Goal: Information Seeking & Learning: Learn about a topic

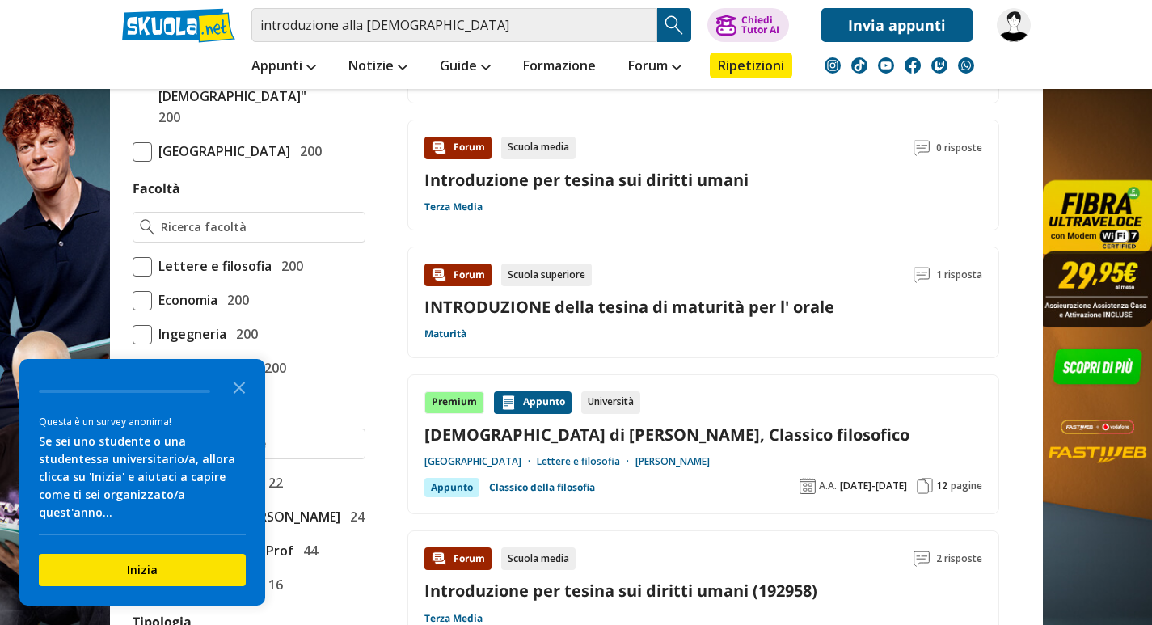
scroll to position [889, 0]
click at [225, 236] on input "Facoltà" at bounding box center [259, 228] width 196 height 16
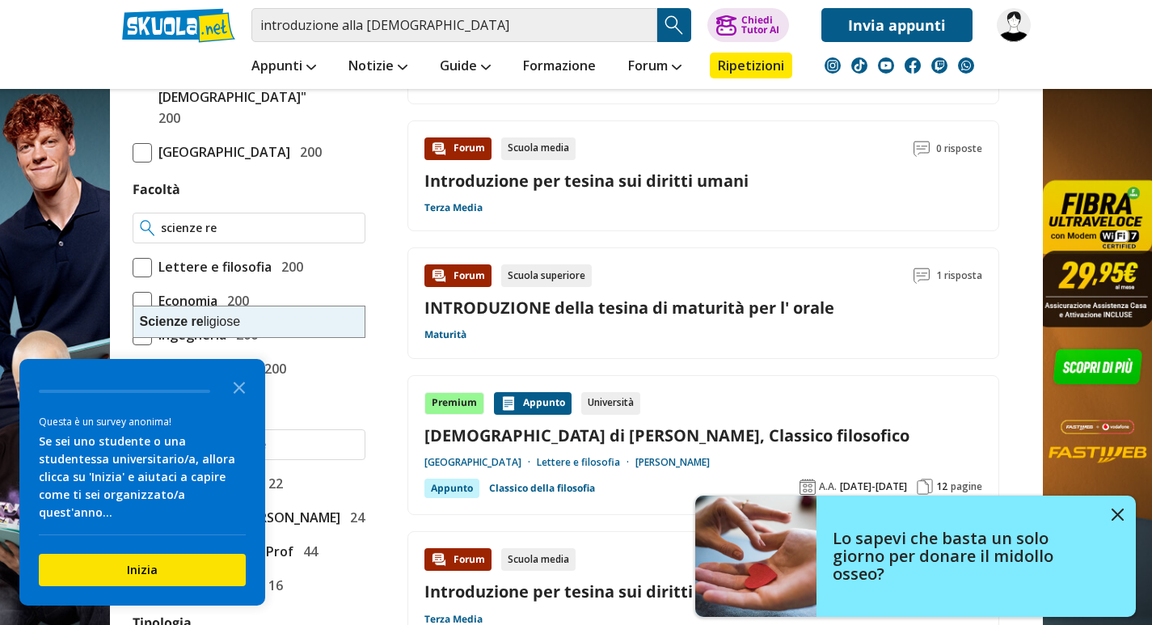
click at [213, 318] on div "Scienze re ligiose" at bounding box center [248, 321] width 231 height 31
click at [284, 236] on input "Scienze religiose" at bounding box center [259, 228] width 196 height 16
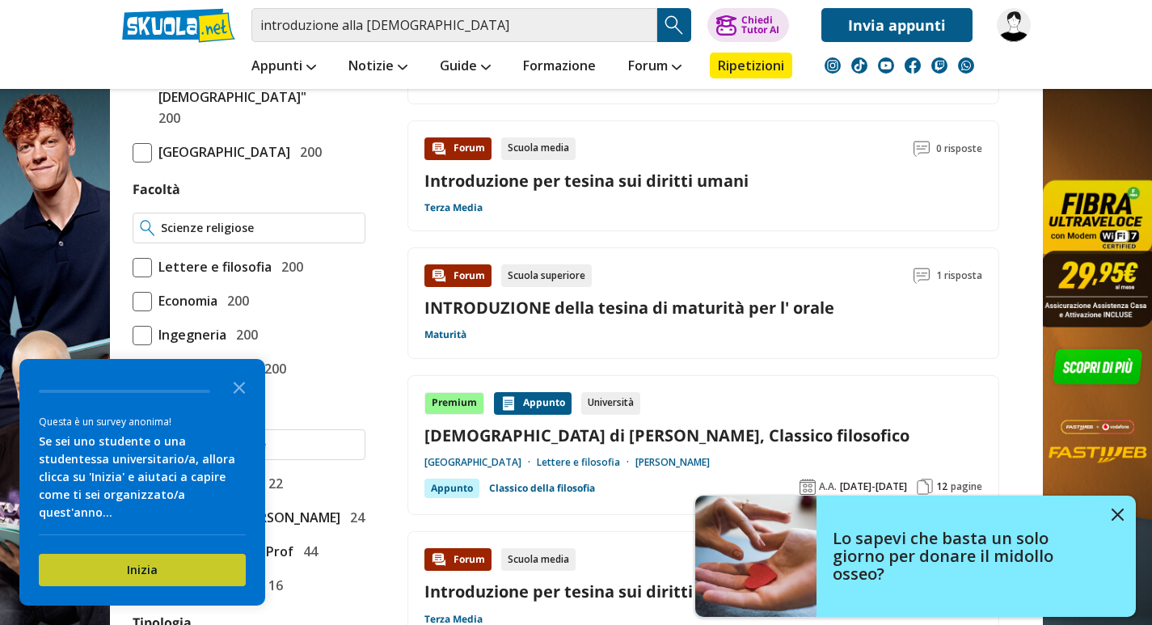
type input "Scienze religiose"
click at [128, 565] on button "Inizia" at bounding box center [142, 570] width 207 height 32
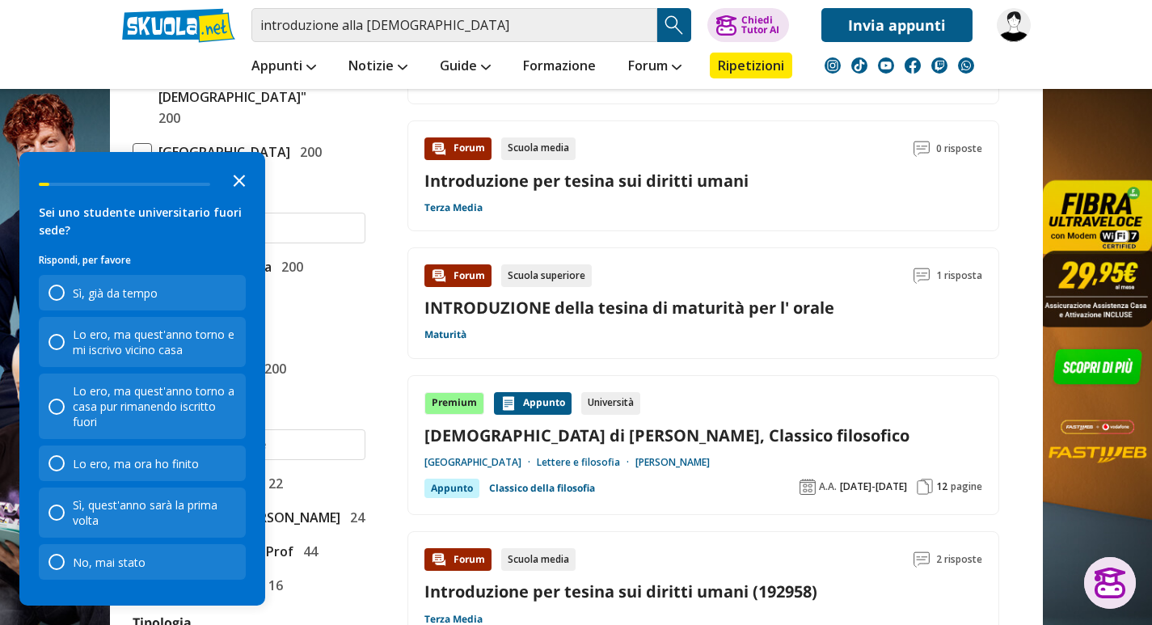
click at [241, 176] on icon "Close the survey" at bounding box center [239, 179] width 32 height 32
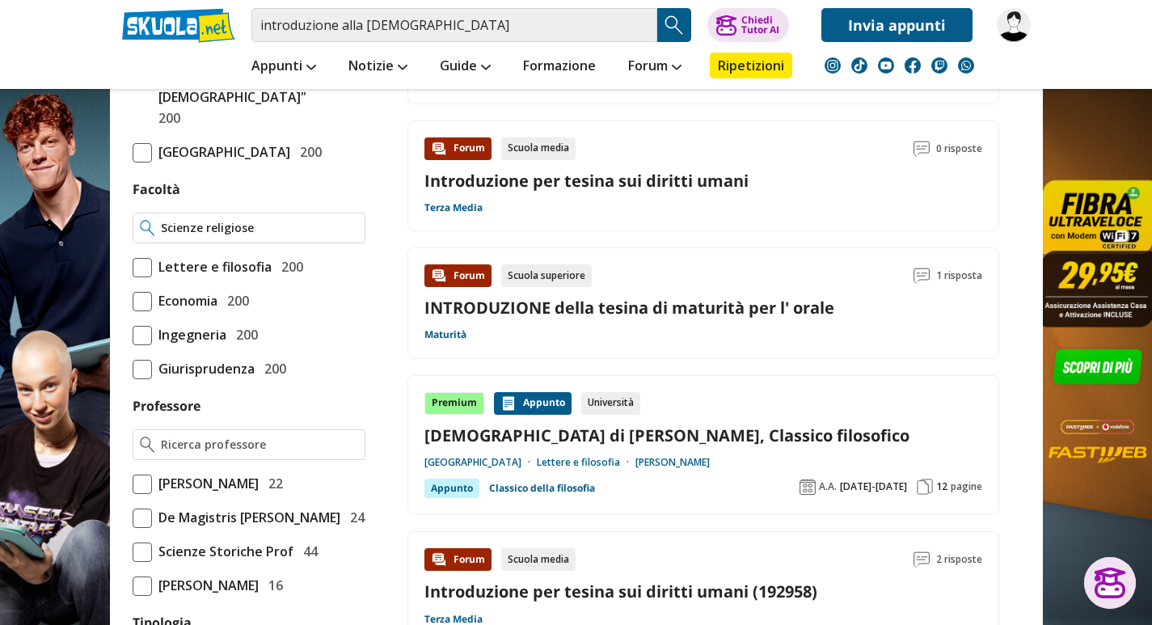
click at [300, 243] on div "Scienze religiose" at bounding box center [249, 228] width 233 height 31
click at [300, 236] on input "Scienze religiose" at bounding box center [259, 228] width 196 height 16
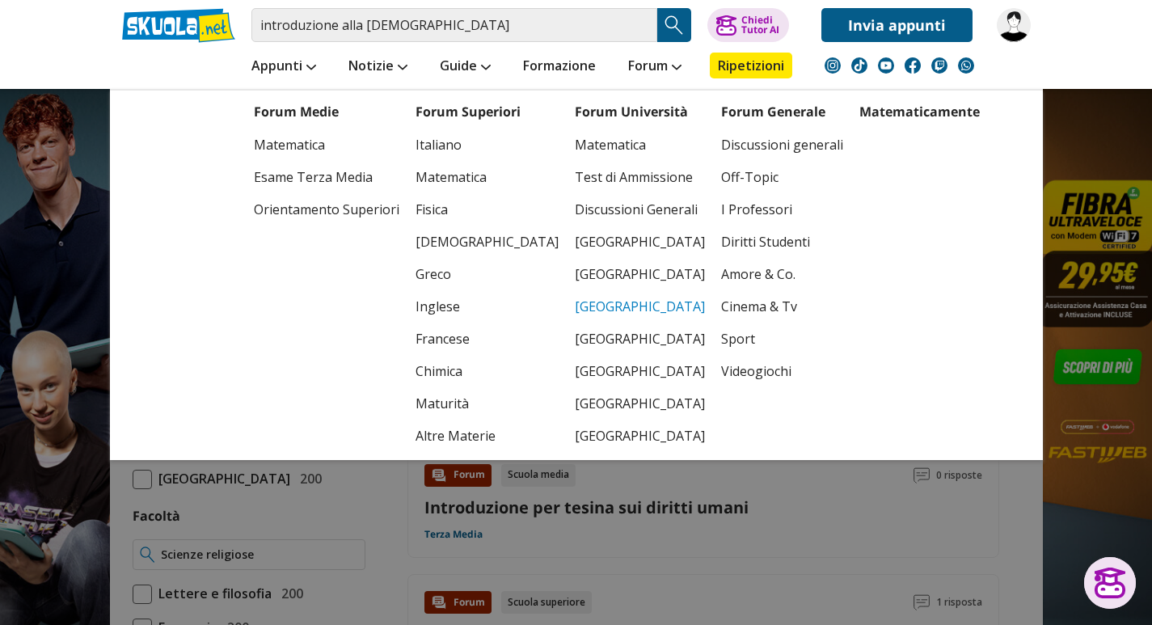
scroll to position [566, 0]
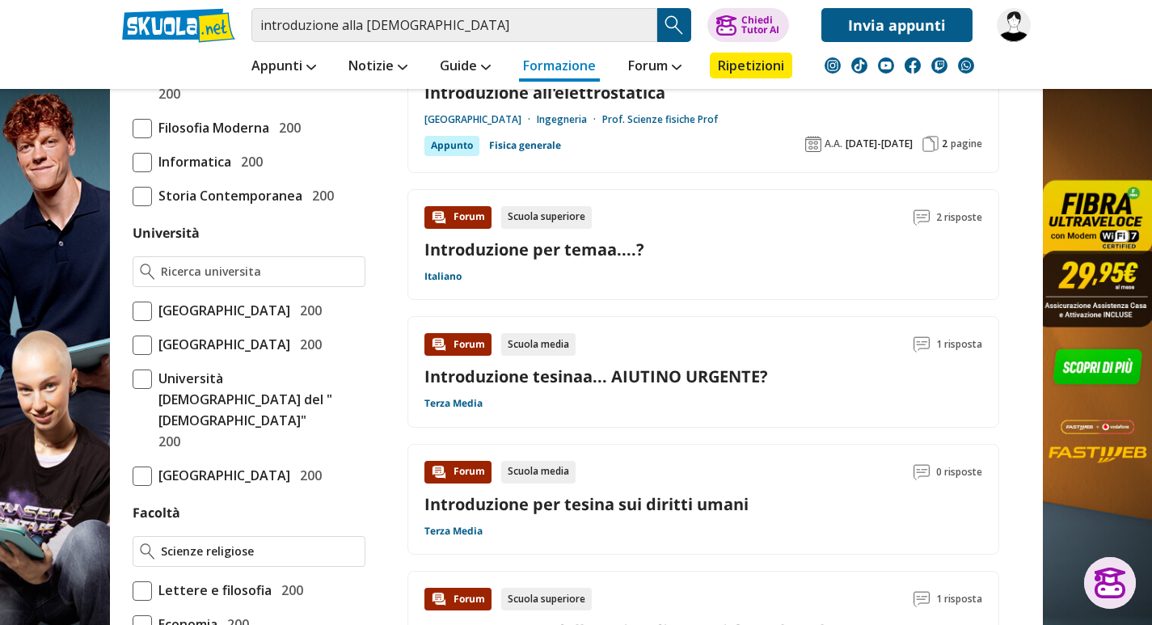
click at [558, 60] on link "Formazione" at bounding box center [559, 67] width 81 height 29
